Goal: Task Accomplishment & Management: Complete application form

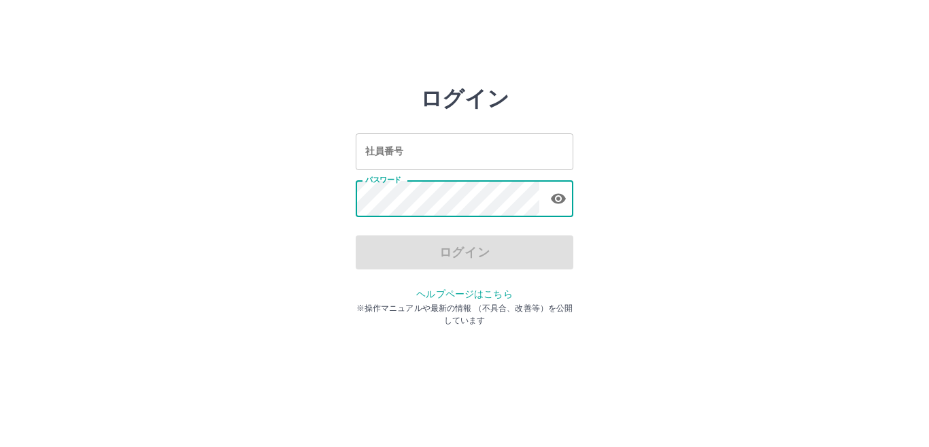
click at [473, 258] on div "ログイン" at bounding box center [465, 252] width 218 height 34
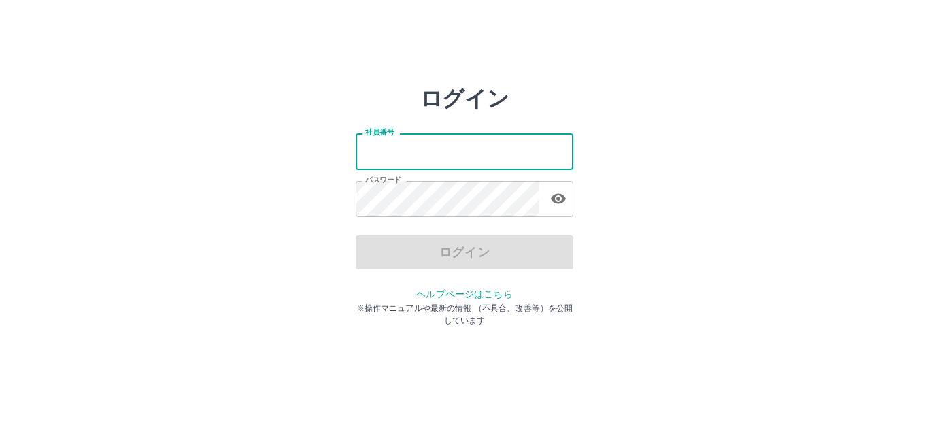
click at [462, 161] on input "社員番号" at bounding box center [465, 151] width 218 height 36
type input "*******"
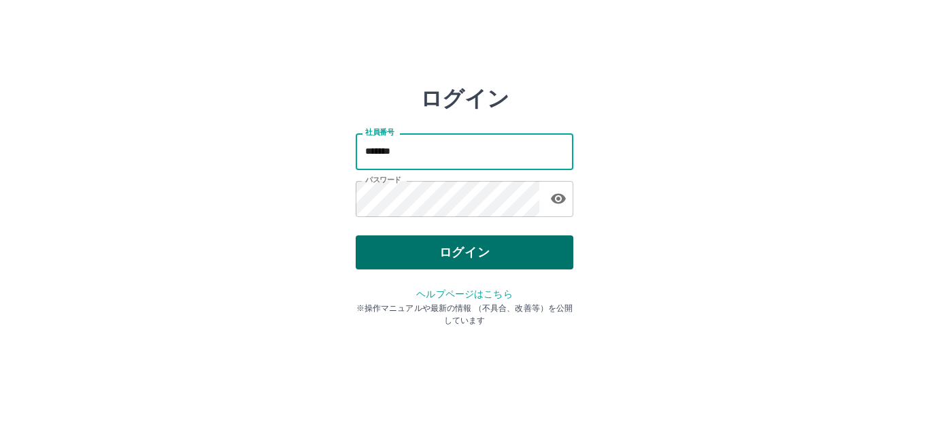
click at [451, 243] on button "ログイン" at bounding box center [465, 252] width 218 height 34
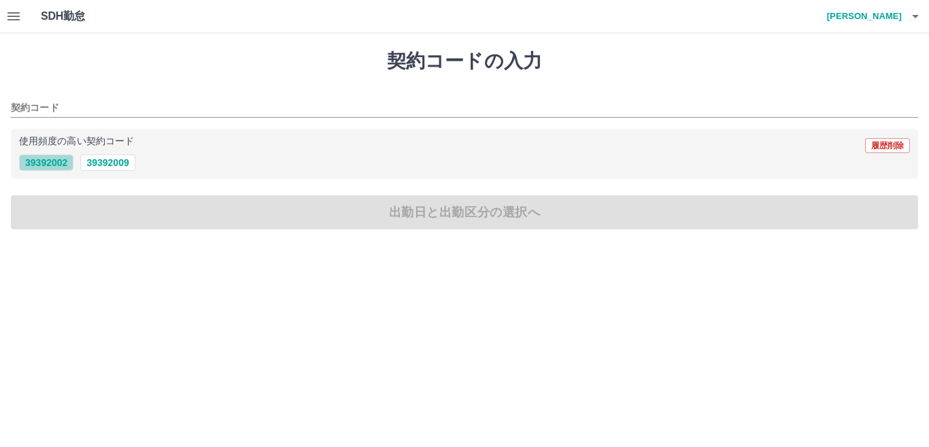
click at [44, 162] on button "39392002" at bounding box center [46, 162] width 54 height 16
type input "********"
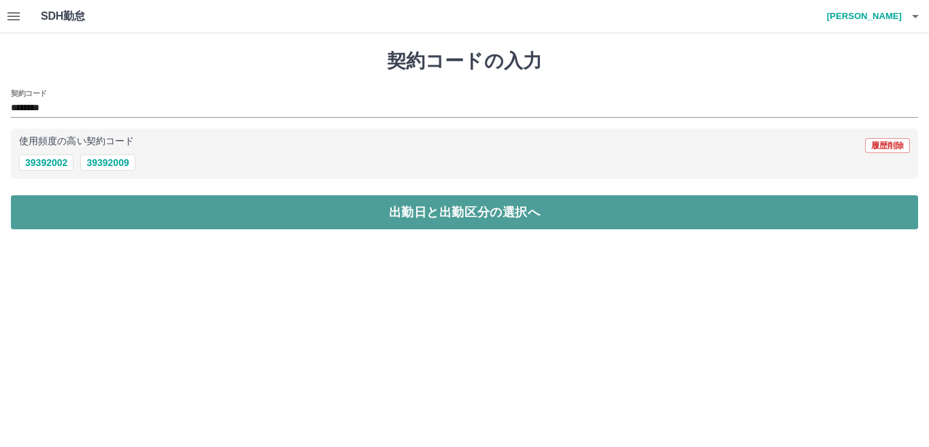
click at [84, 213] on button "出勤日と出勤区分の選択へ" at bounding box center [465, 212] width 908 height 34
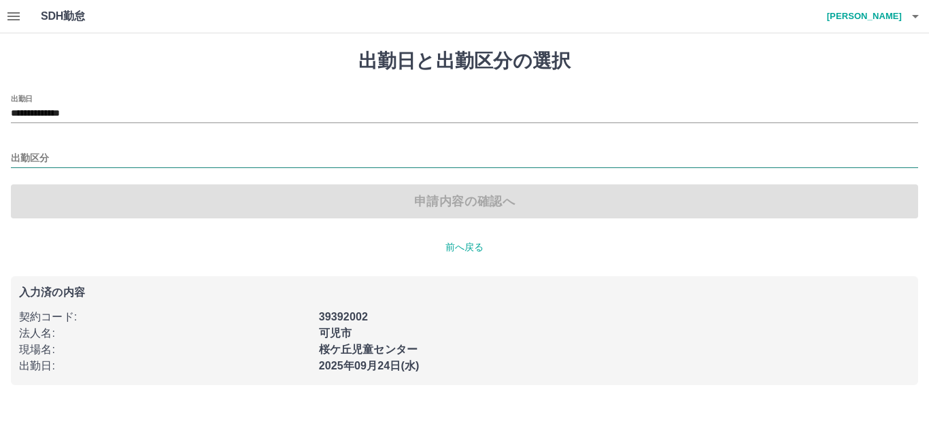
click at [48, 159] on input "出勤区分" at bounding box center [465, 158] width 908 height 17
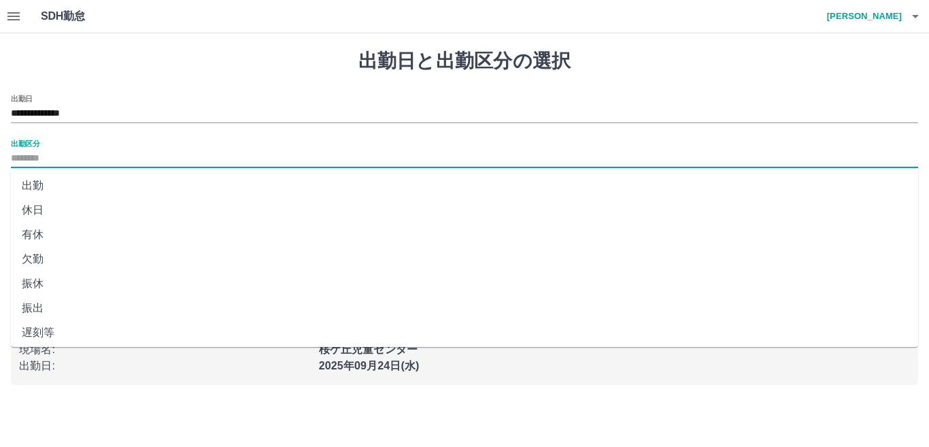
click at [44, 187] on li "出勤" at bounding box center [465, 186] width 908 height 24
type input "**"
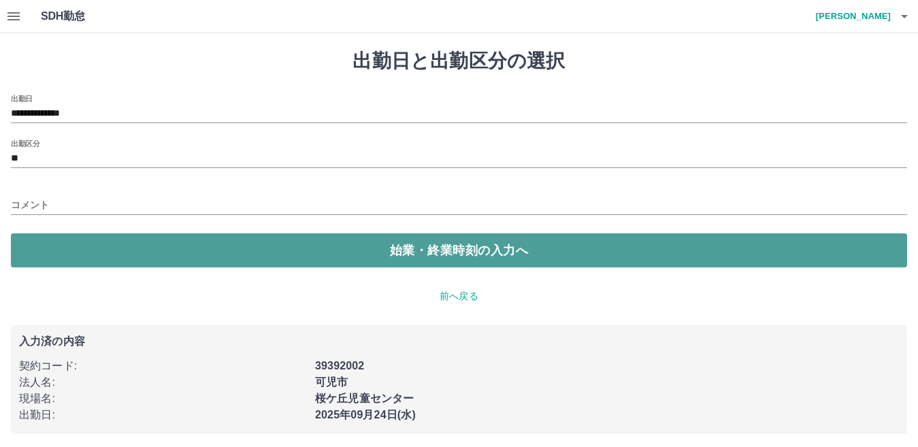
click at [231, 257] on button "始業・終業時刻の入力へ" at bounding box center [459, 250] width 896 height 34
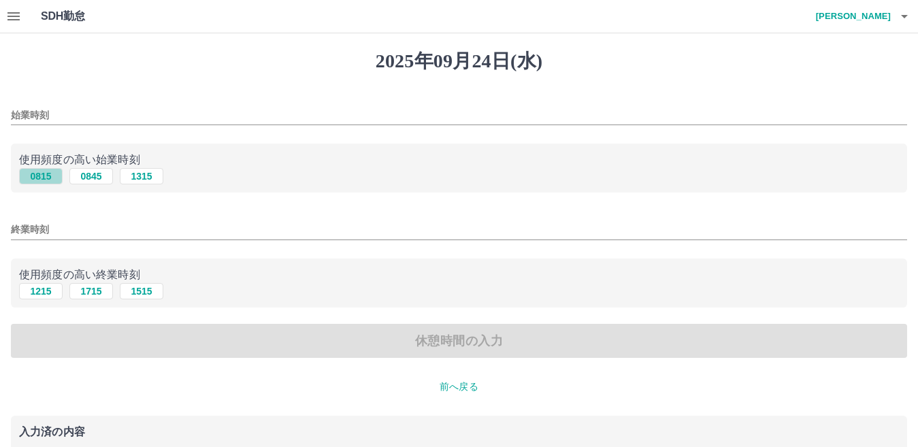
click at [41, 182] on button "0815" at bounding box center [41, 176] width 44 height 16
type input "****"
click at [87, 297] on button "1715" at bounding box center [91, 291] width 44 height 16
type input "****"
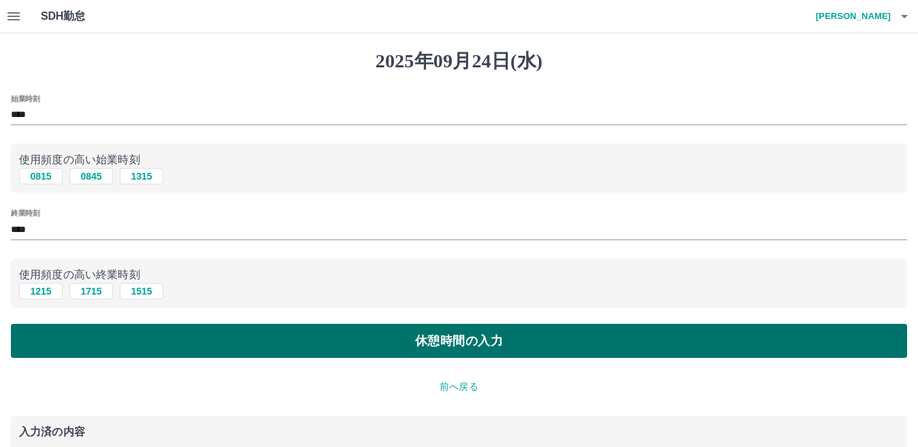
click at [330, 349] on button "休憩時間の入力" at bounding box center [459, 341] width 896 height 34
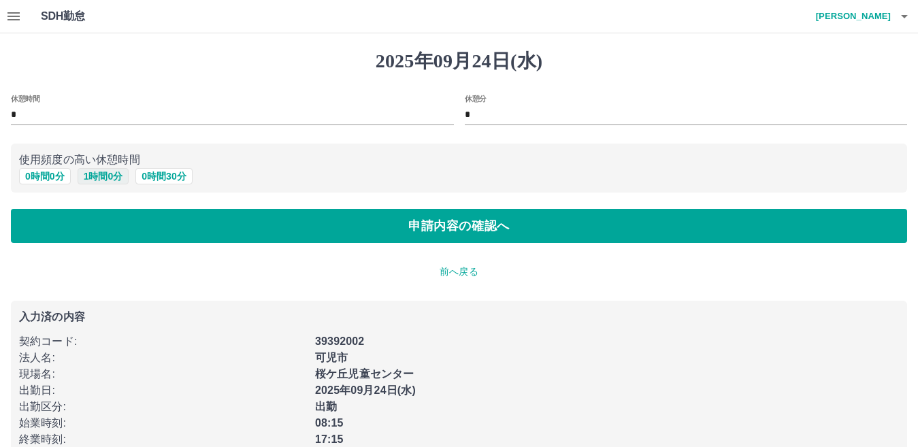
click at [99, 178] on button "1 時間 0 分" at bounding box center [104, 176] width 52 height 16
type input "*"
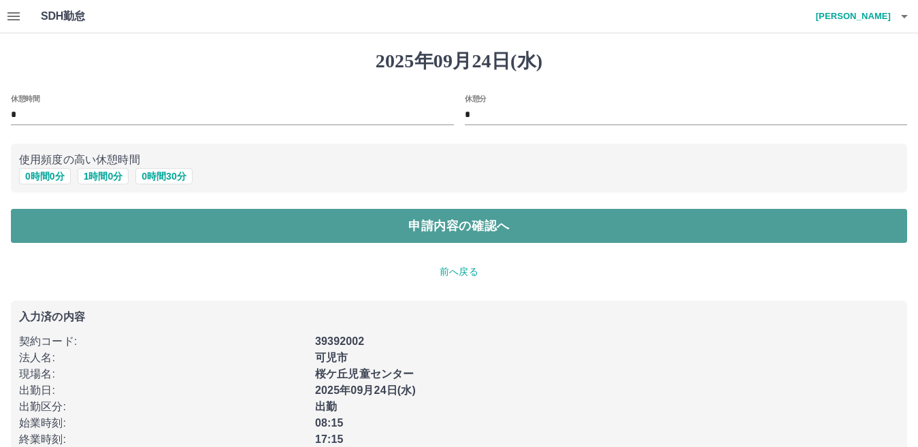
click at [424, 229] on button "申請内容の確認へ" at bounding box center [459, 226] width 896 height 34
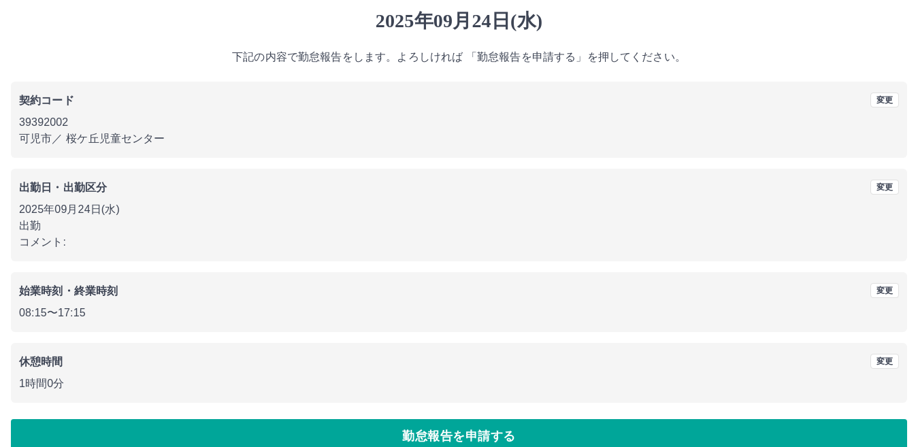
scroll to position [63, 0]
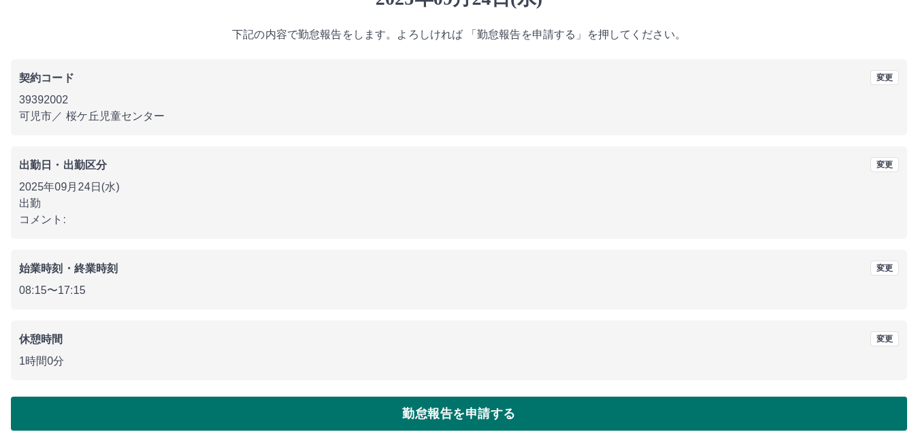
click at [456, 414] on button "勤怠報告を申請する" at bounding box center [459, 414] width 896 height 34
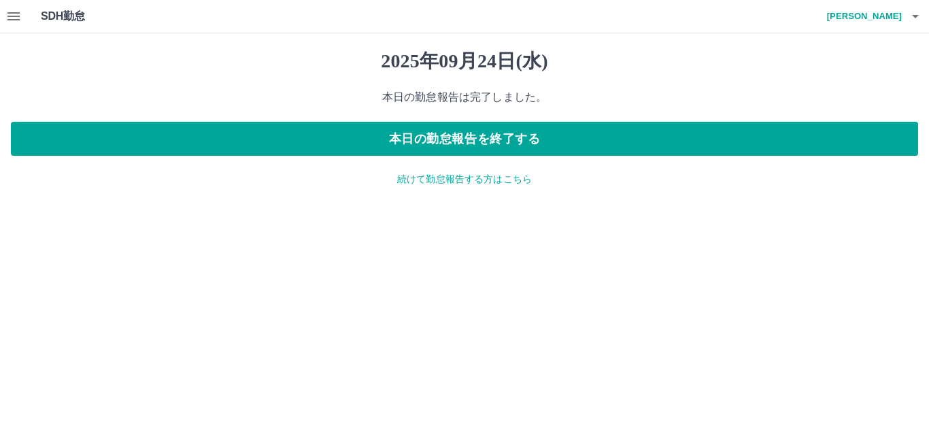
click at [915, 16] on icon "button" at bounding box center [915, 16] width 7 height 3
click at [833, 106] on li "ログアウト" at bounding box center [858, 99] width 120 height 24
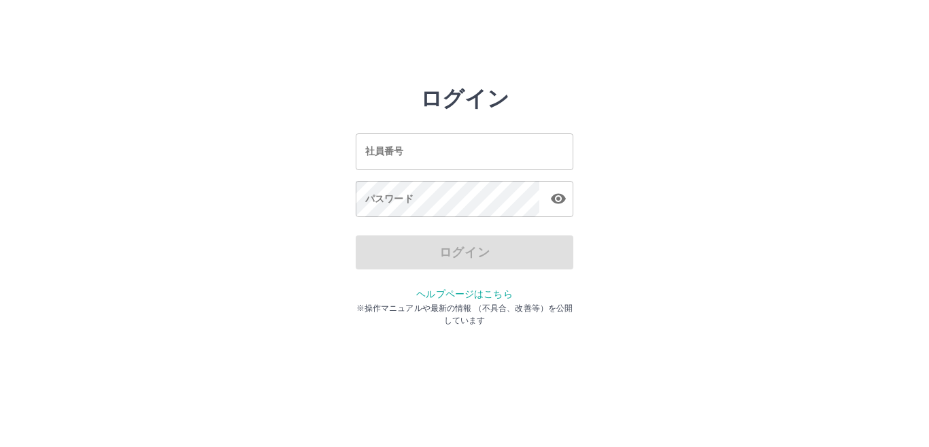
drag, startPoint x: 817, startPoint y: 345, endPoint x: 825, endPoint y: 328, distance: 18.6
click at [818, 303] on html "ログイン 社員番号 社員番号 パスワード パスワード ログイン ヘルプページはこちら ※操作マニュアルや最新の情報 （不具合、改善等）を公開しています" at bounding box center [464, 151] width 929 height 303
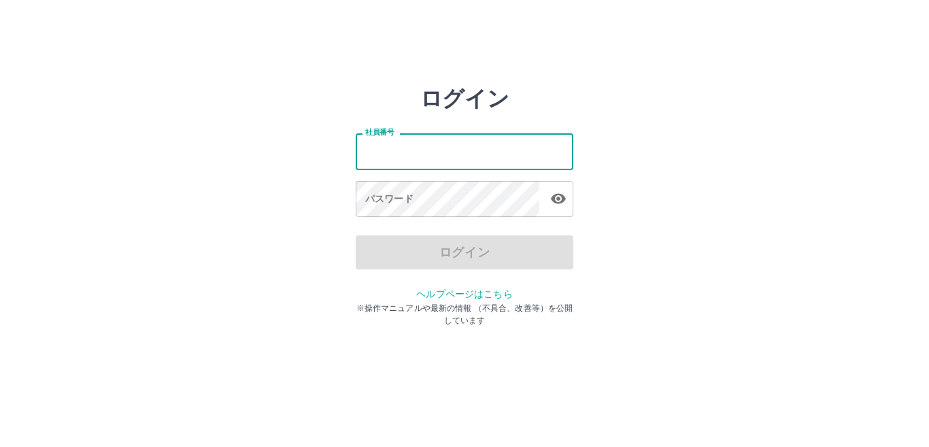
click at [360, 154] on input "社員番号" at bounding box center [465, 151] width 218 height 36
type input "*******"
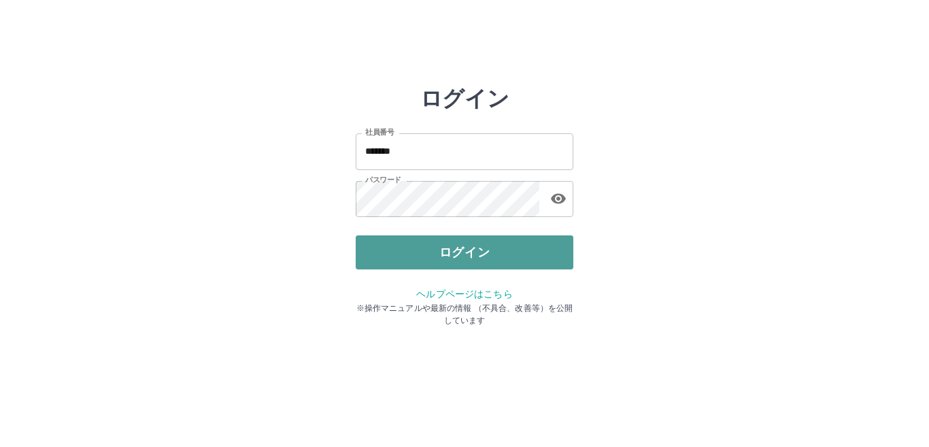
click at [420, 251] on button "ログイン" at bounding box center [465, 252] width 218 height 34
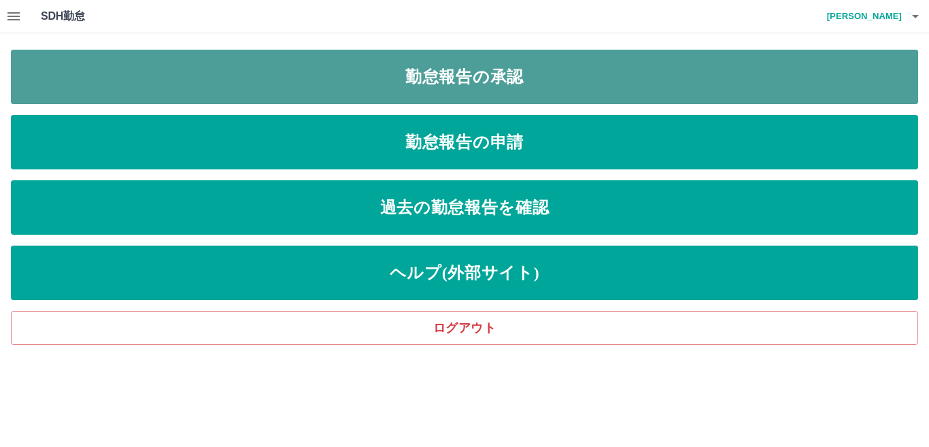
click at [391, 84] on link "勤怠報告の承認" at bounding box center [465, 77] width 908 height 54
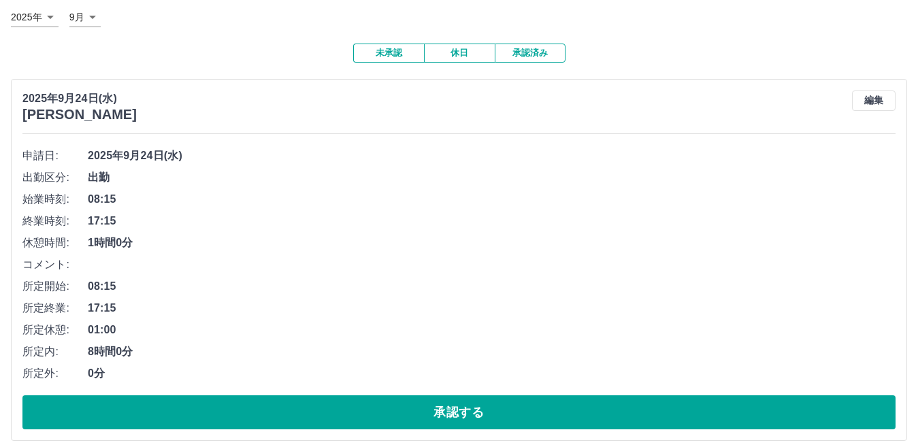
scroll to position [204, 0]
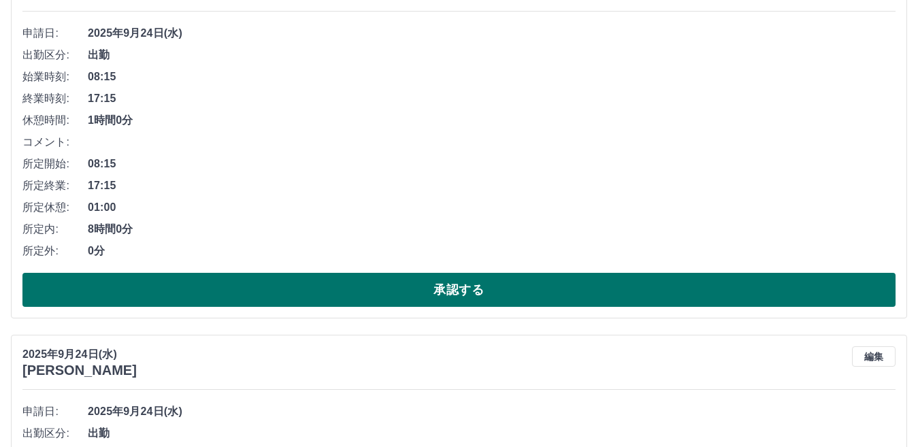
click at [160, 284] on button "承認する" at bounding box center [458, 290] width 873 height 34
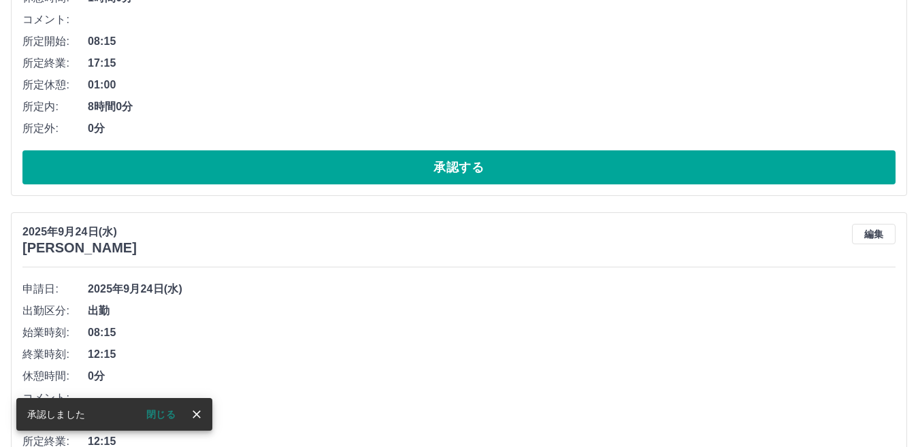
scroll to position [340, 0]
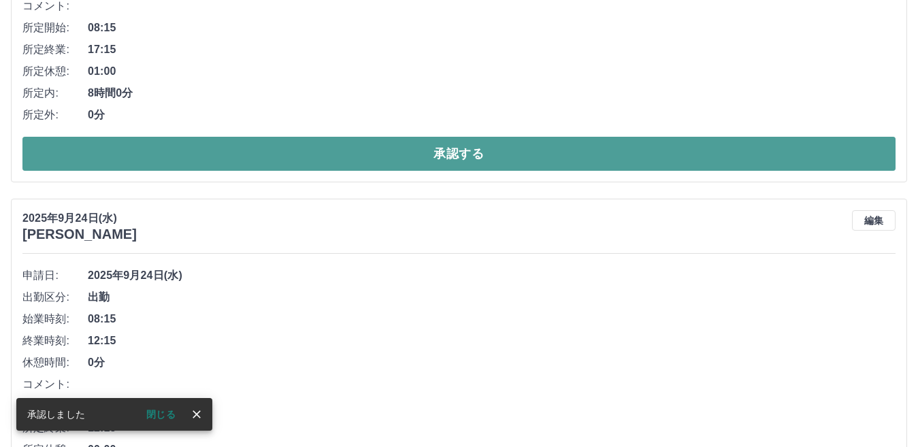
click at [186, 156] on button "承認する" at bounding box center [458, 154] width 873 height 34
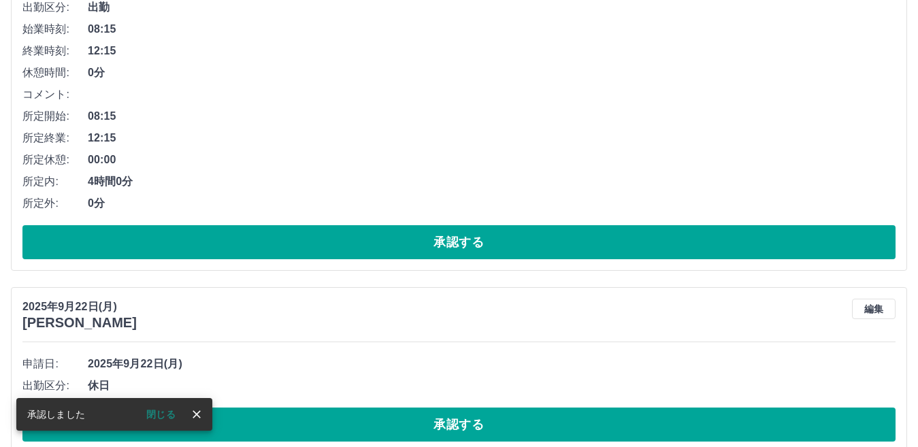
scroll to position [272, 0]
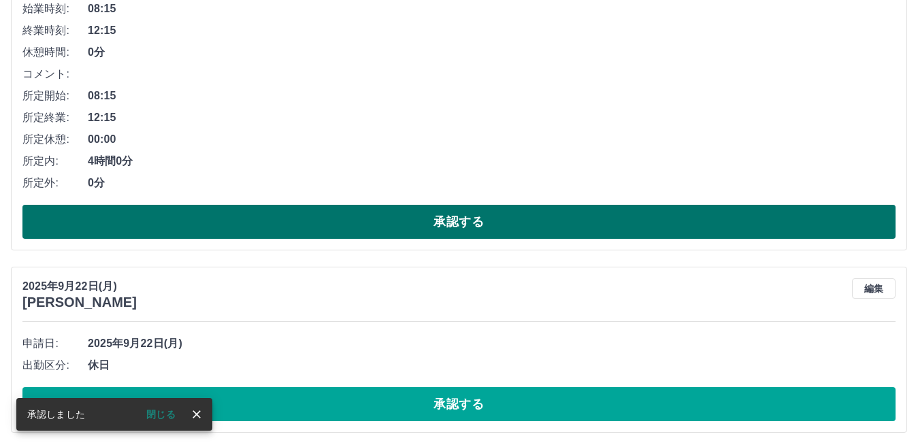
click at [148, 222] on button "承認する" at bounding box center [458, 222] width 873 height 34
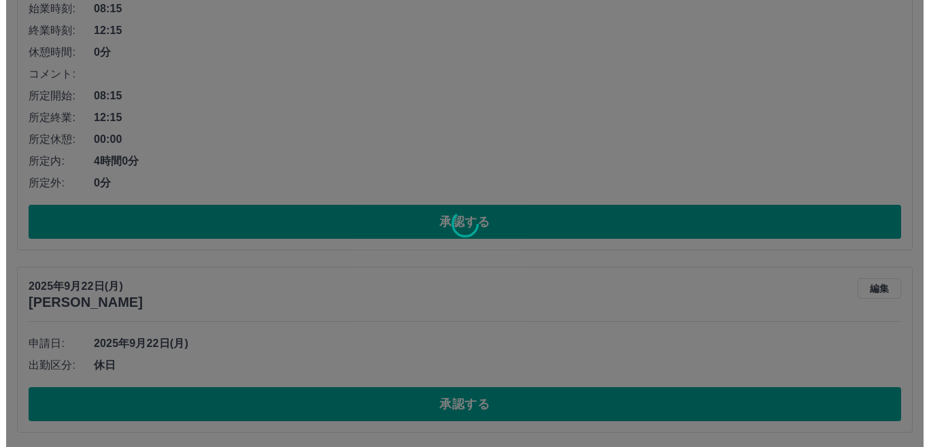
scroll to position [0, 0]
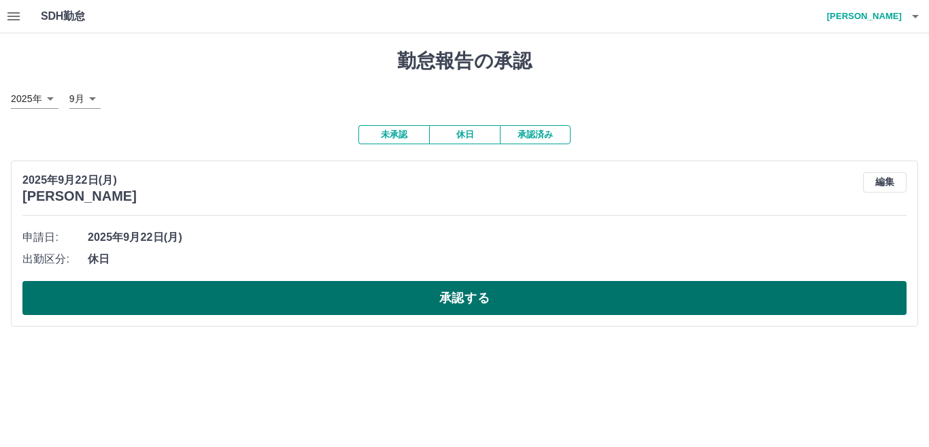
click at [108, 302] on button "承認する" at bounding box center [464, 298] width 885 height 34
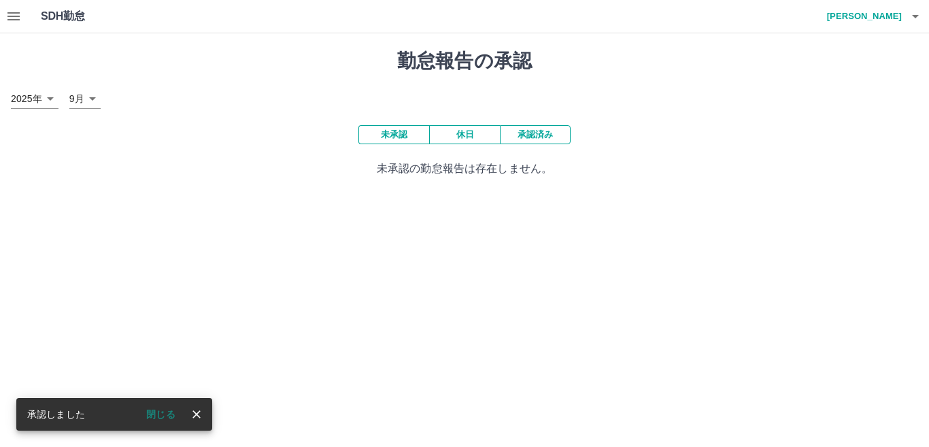
click at [910, 16] on icon "button" at bounding box center [916, 16] width 16 height 16
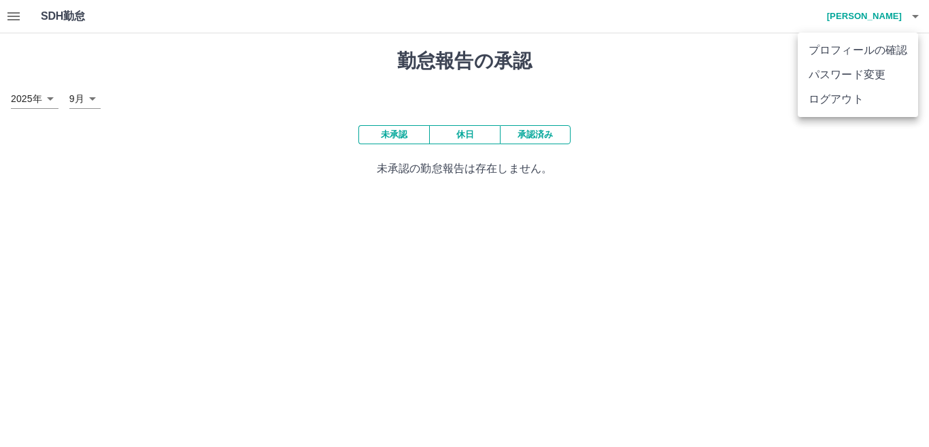
click at [850, 94] on li "ログアウト" at bounding box center [858, 99] width 120 height 24
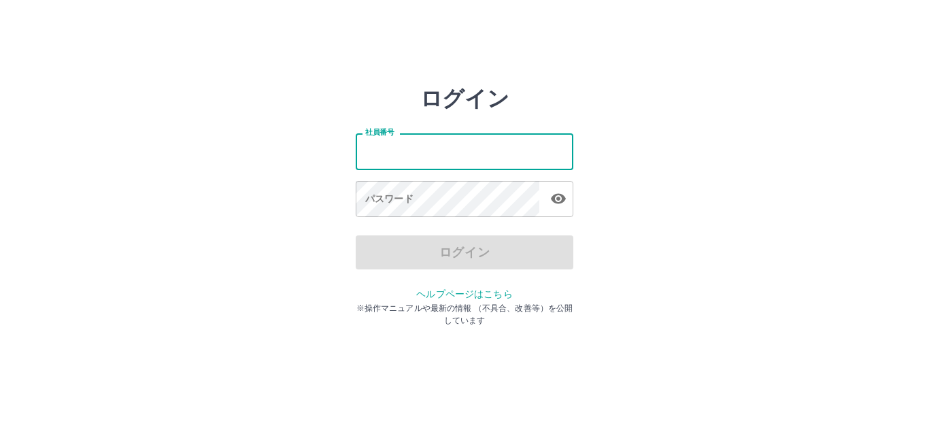
click at [363, 150] on input "社員番号" at bounding box center [465, 151] width 218 height 36
type input "*******"
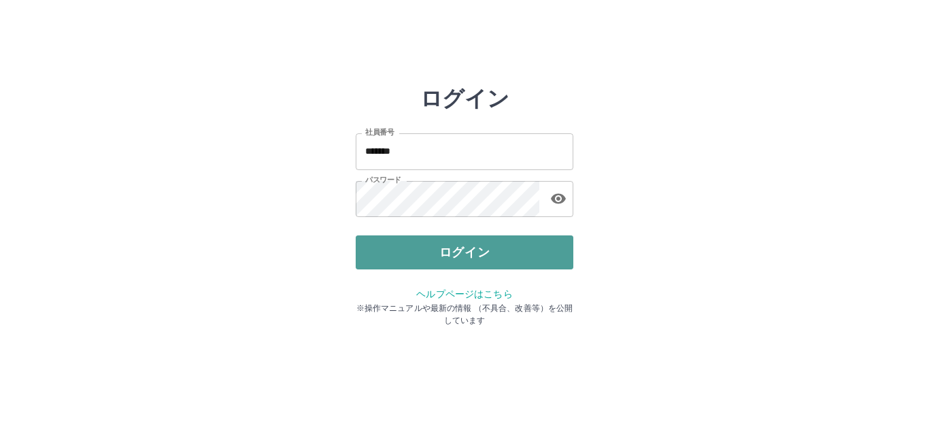
click at [399, 250] on button "ログイン" at bounding box center [465, 252] width 218 height 34
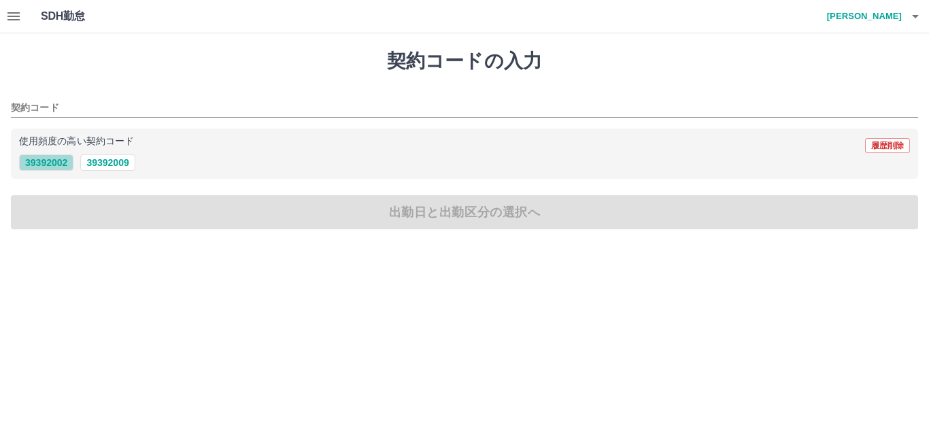
click at [41, 162] on button "39392002" at bounding box center [46, 162] width 54 height 16
type input "********"
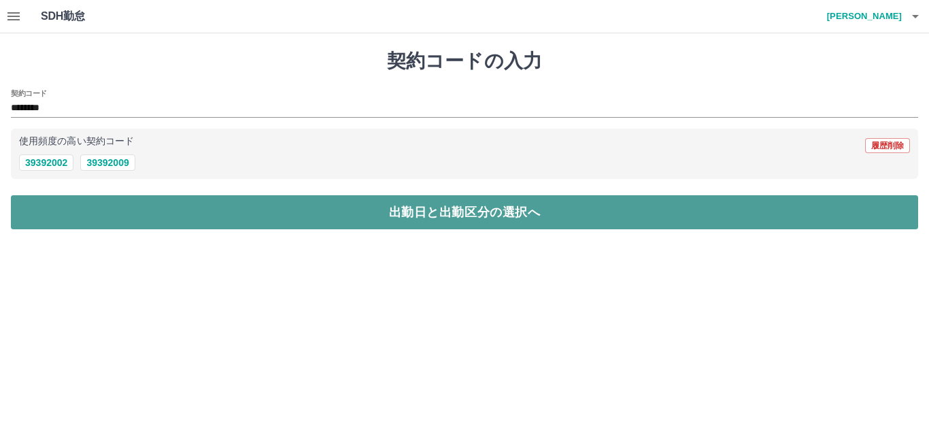
click at [59, 207] on button "出勤日と出勤区分の選択へ" at bounding box center [465, 212] width 908 height 34
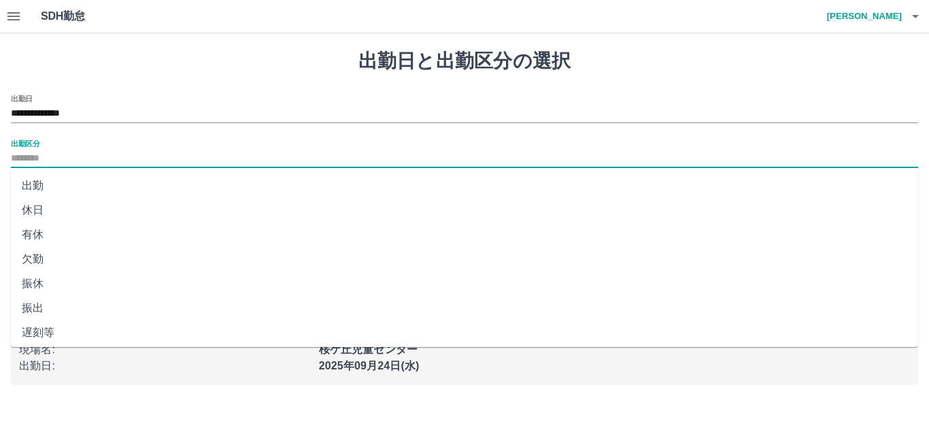
click at [60, 159] on input "出勤区分" at bounding box center [465, 158] width 908 height 17
click at [48, 210] on li "休日" at bounding box center [465, 210] width 908 height 24
type input "**"
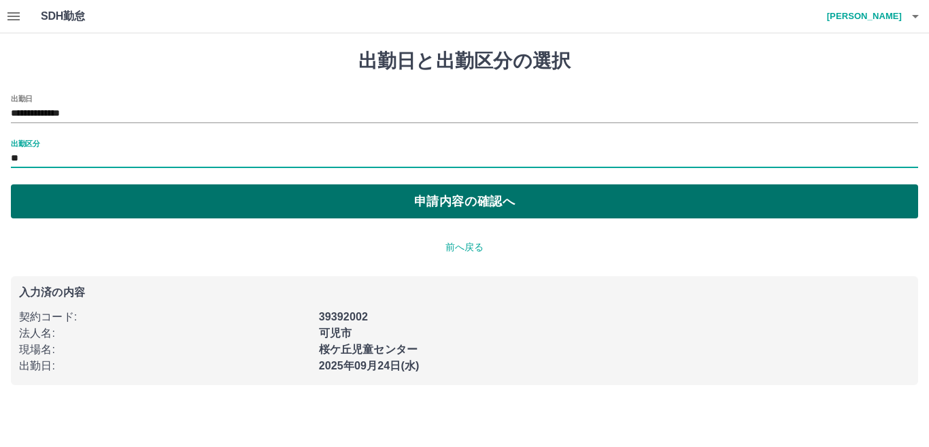
click at [381, 201] on button "申請内容の確認へ" at bounding box center [465, 201] width 908 height 34
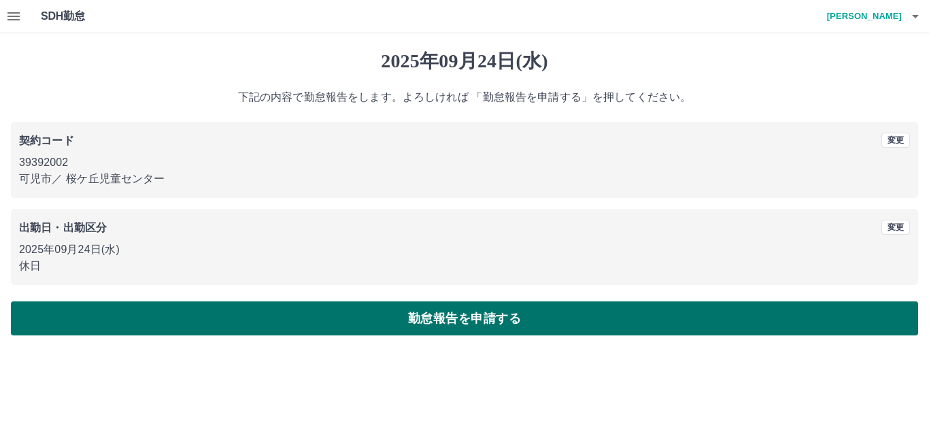
click at [372, 314] on button "勤怠報告を申請する" at bounding box center [465, 318] width 908 height 34
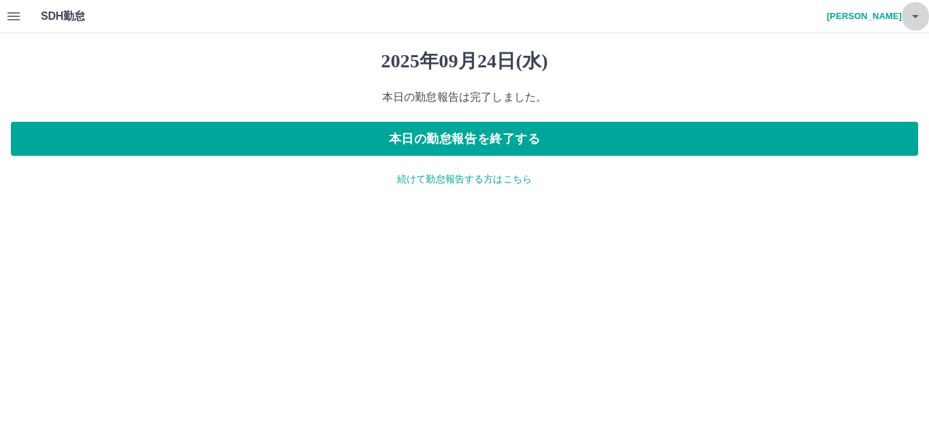
click at [910, 20] on icon "button" at bounding box center [916, 16] width 16 height 16
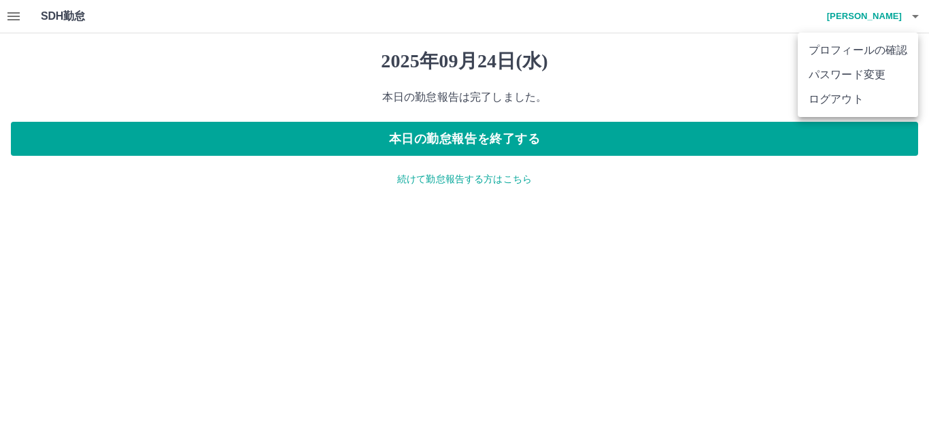
click at [848, 104] on li "ログアウト" at bounding box center [858, 99] width 120 height 24
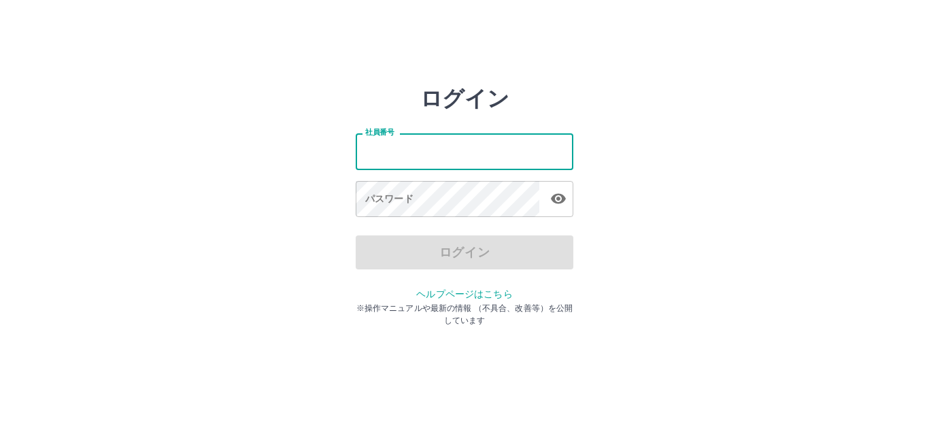
click at [364, 149] on input "社員番号" at bounding box center [465, 151] width 218 height 36
type input "*******"
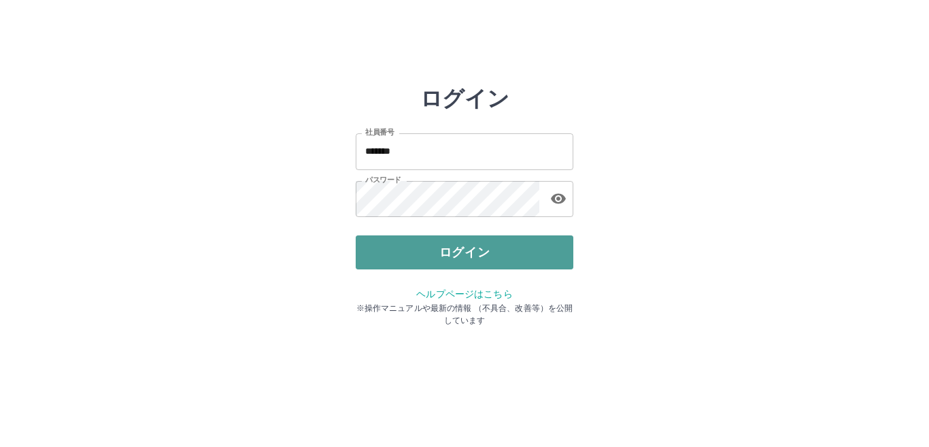
click at [412, 249] on button "ログイン" at bounding box center [465, 252] width 218 height 34
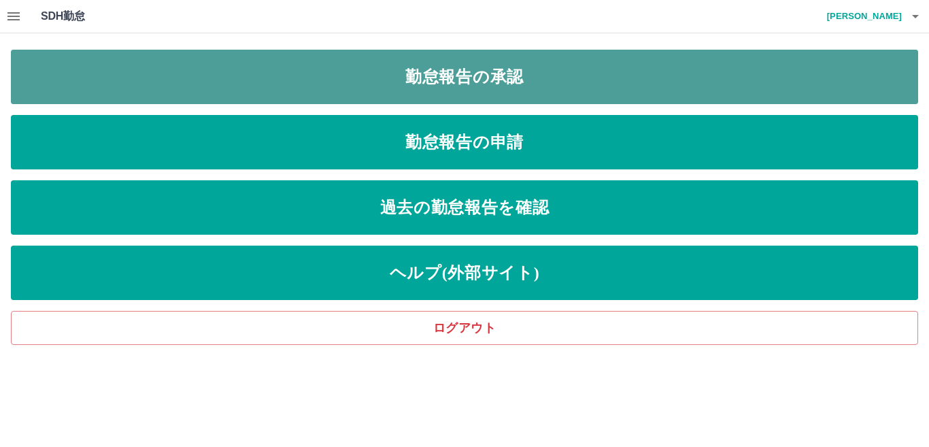
click at [328, 74] on link "勤怠報告の承認" at bounding box center [465, 77] width 908 height 54
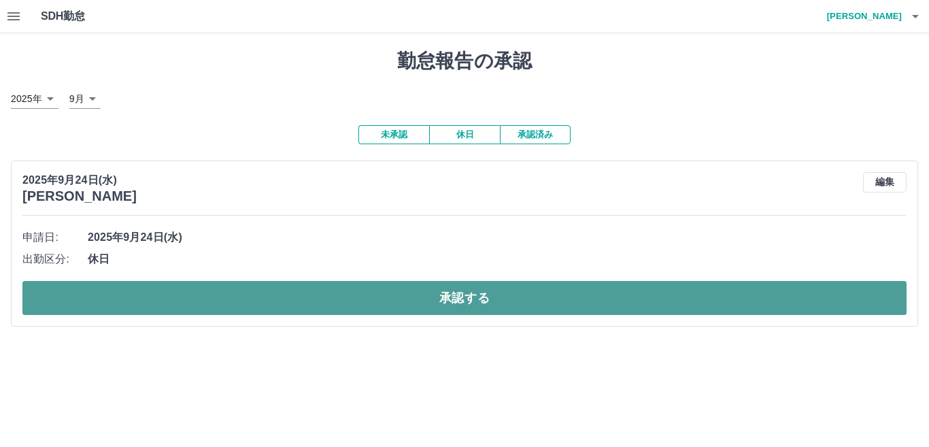
click at [149, 294] on button "承認する" at bounding box center [464, 298] width 885 height 34
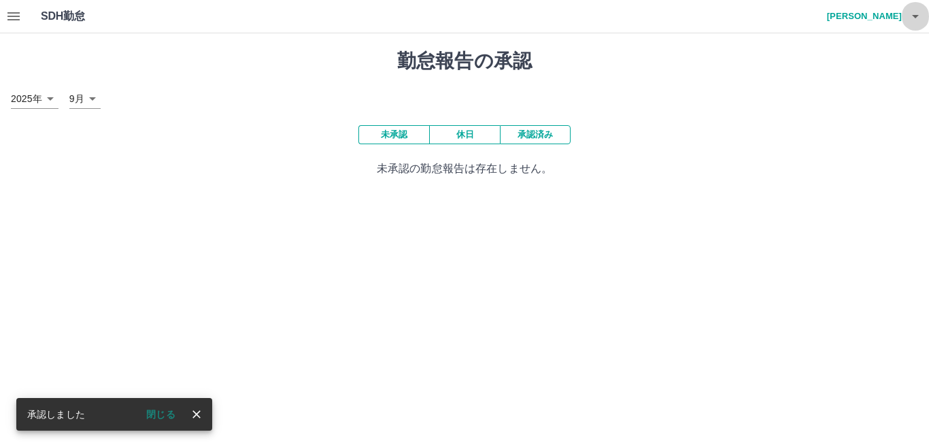
click at [912, 16] on icon "button" at bounding box center [916, 16] width 16 height 16
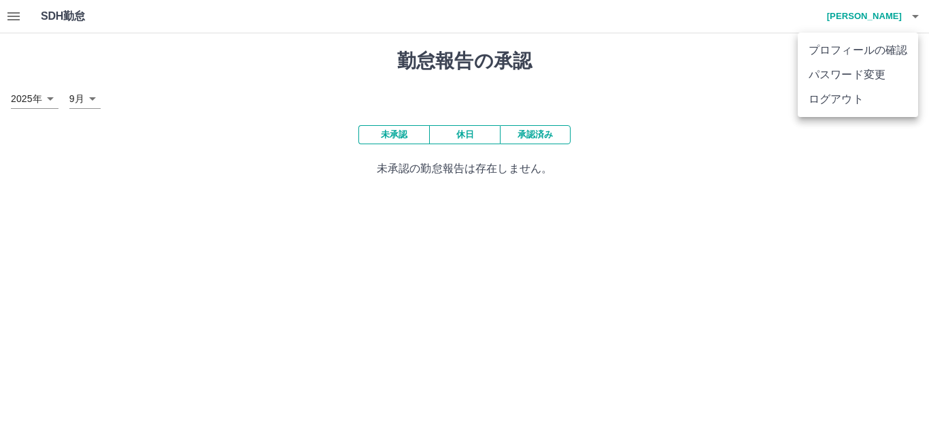
click at [865, 101] on li "ログアウト" at bounding box center [858, 99] width 120 height 24
